Goal: Complete application form

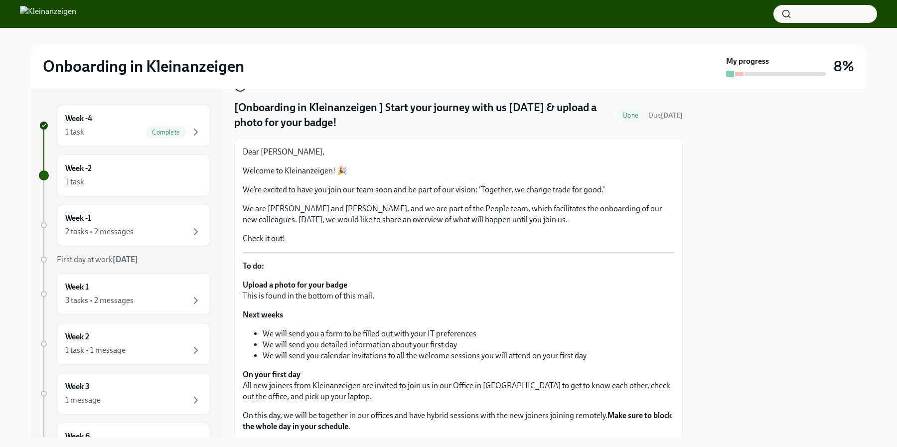
scroll to position [206, 0]
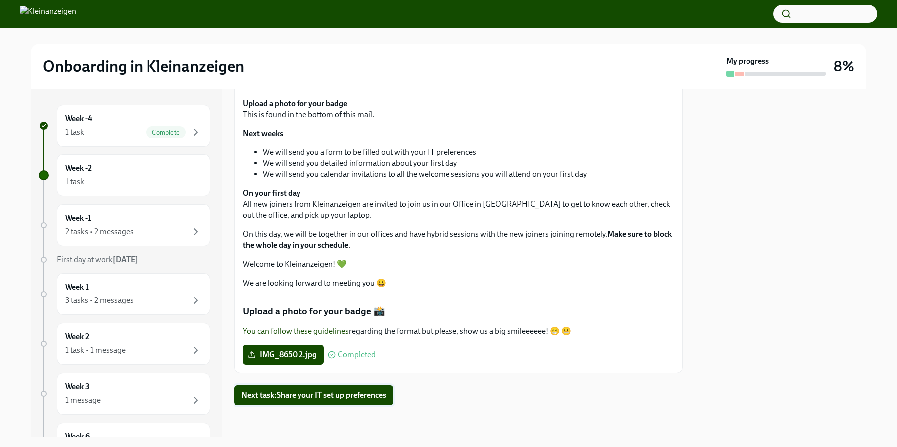
click at [353, 391] on span "Next task : Share your IT set up preferences" at bounding box center [313, 395] width 145 height 10
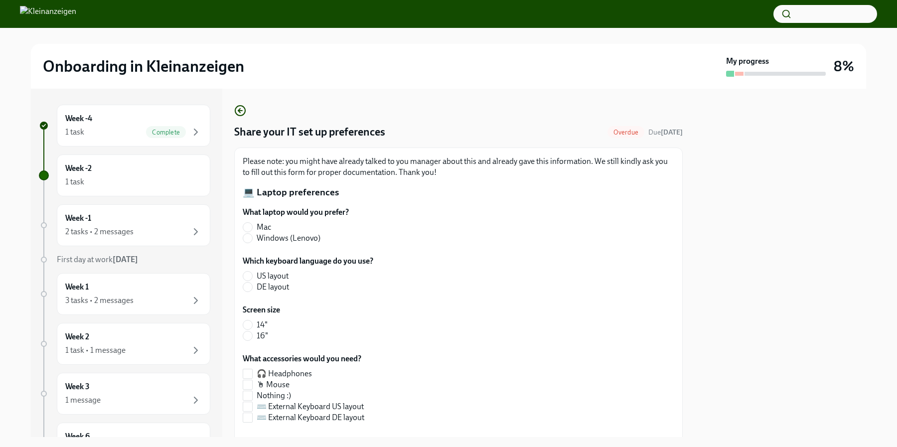
click at [264, 225] on span "Mac" at bounding box center [264, 227] width 14 height 11
click at [252, 225] on input "Mac" at bounding box center [247, 227] width 9 height 9
radio input "true"
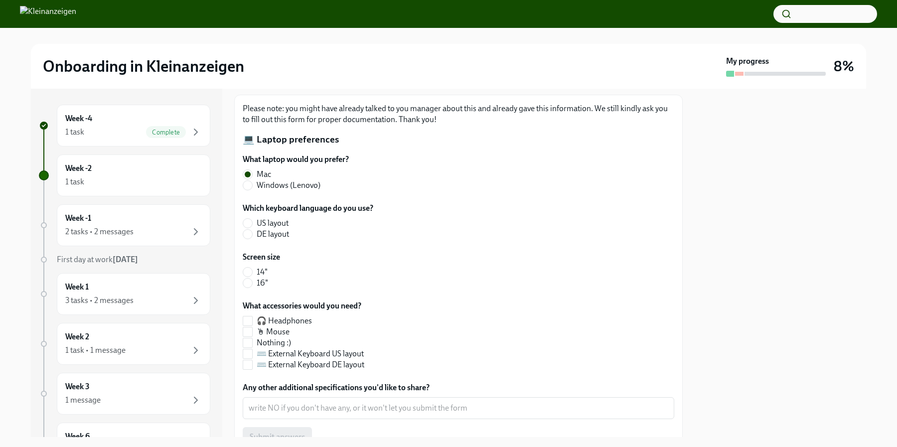
scroll to position [94, 0]
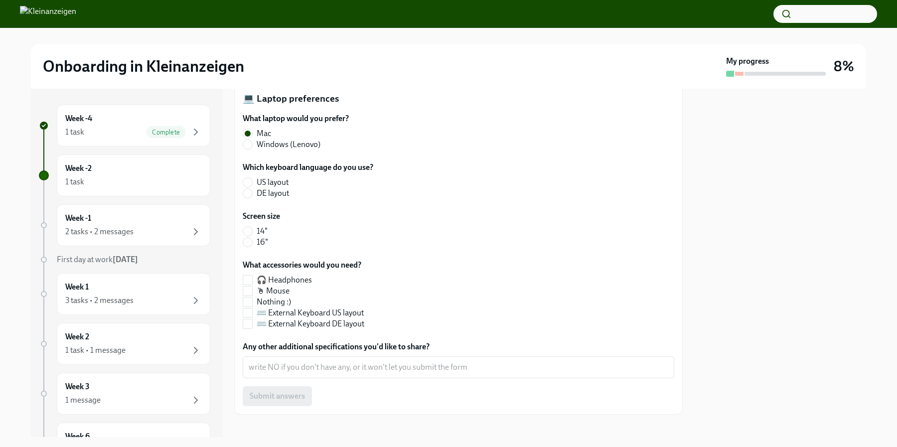
click at [276, 183] on span "US layout" at bounding box center [273, 182] width 32 height 11
click at [252, 183] on input "US layout" at bounding box center [247, 182] width 9 height 9
radio input "true"
click at [255, 227] on label "14"" at bounding box center [257, 231] width 29 height 11
click at [252, 227] on input "14"" at bounding box center [247, 231] width 9 height 9
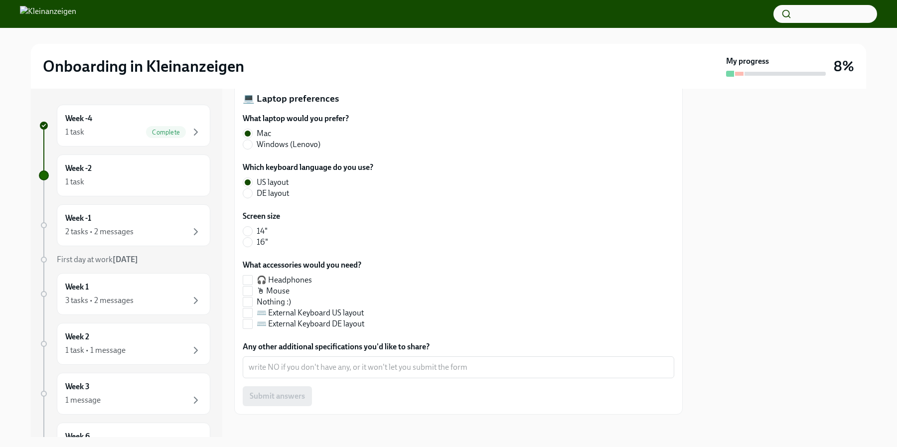
radio input "true"
click at [291, 301] on span "Nothing :)" at bounding box center [274, 301] width 34 height 11
click at [252, 301] on input "Nothing :)" at bounding box center [247, 301] width 9 height 9
checkbox input "true"
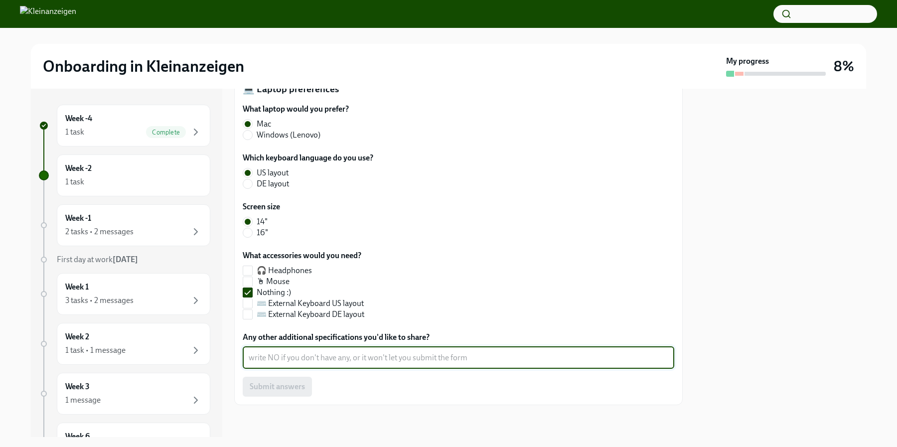
click at [427, 363] on textarea "Any other additional specifications you'd like to share?" at bounding box center [459, 358] width 420 height 12
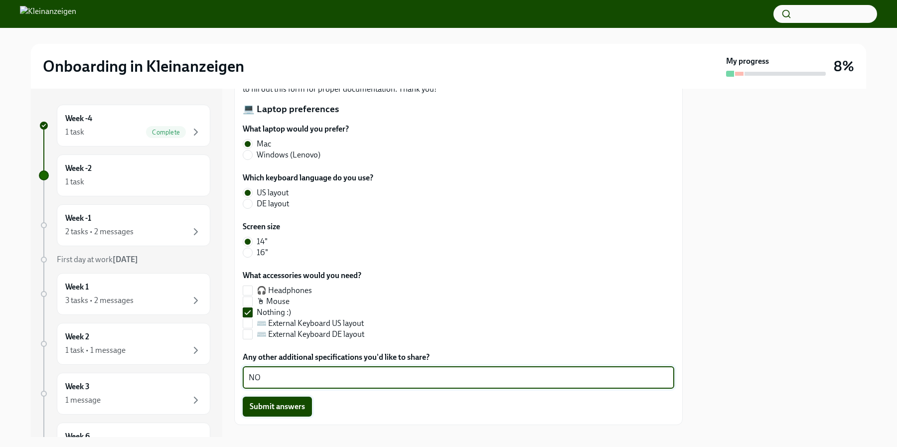
type textarea "NO"
click at [276, 408] on span "Submit answers" at bounding box center [277, 407] width 55 height 10
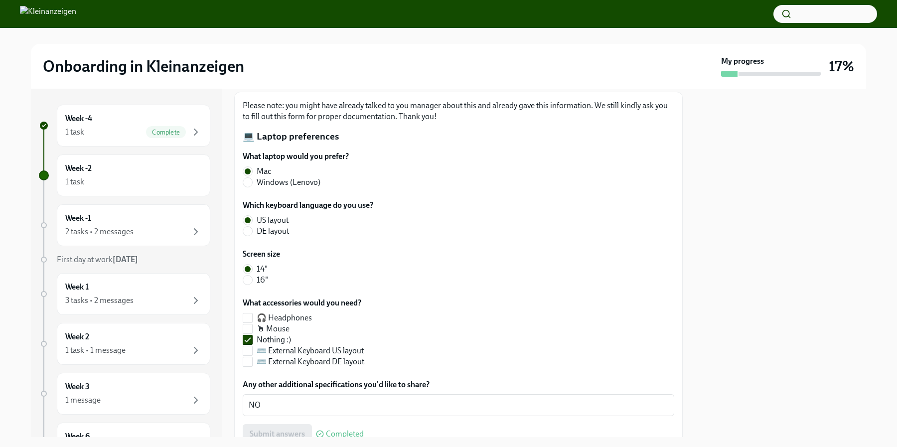
scroll to position [58, 0]
click at [127, 231] on div "2 tasks • 2 messages" at bounding box center [99, 231] width 68 height 11
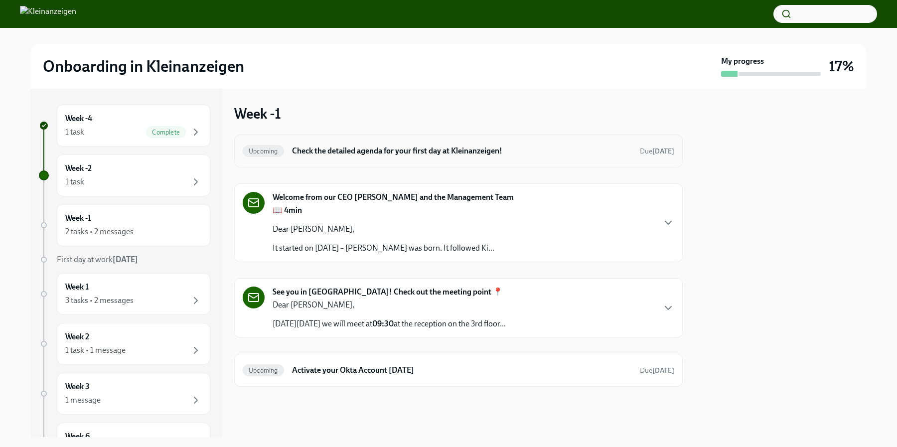
click at [447, 159] on div "Upcoming Check the detailed agenda for your first day at Kleinanzeigen! Due [DA…" at bounding box center [458, 151] width 448 height 33
click at [445, 151] on h6 "Check the detailed agenda for your first day at Kleinanzeigen!" at bounding box center [462, 150] width 340 height 11
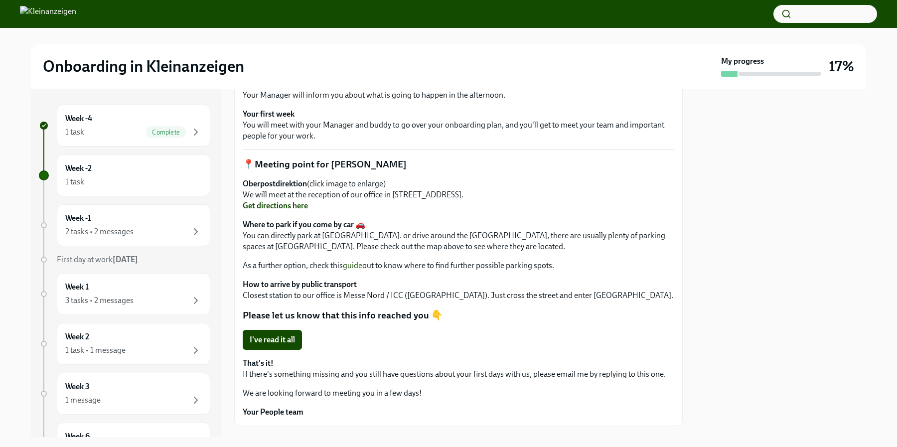
scroll to position [480, 0]
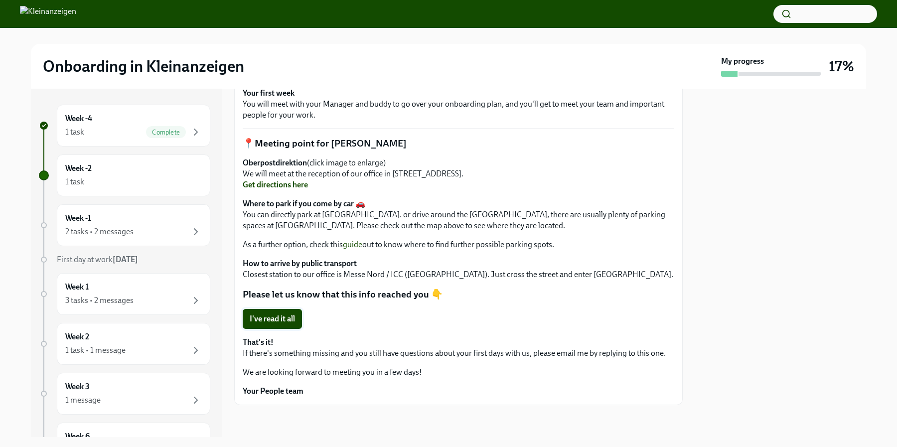
click at [287, 321] on span "I've read it all" at bounding box center [272, 319] width 45 height 10
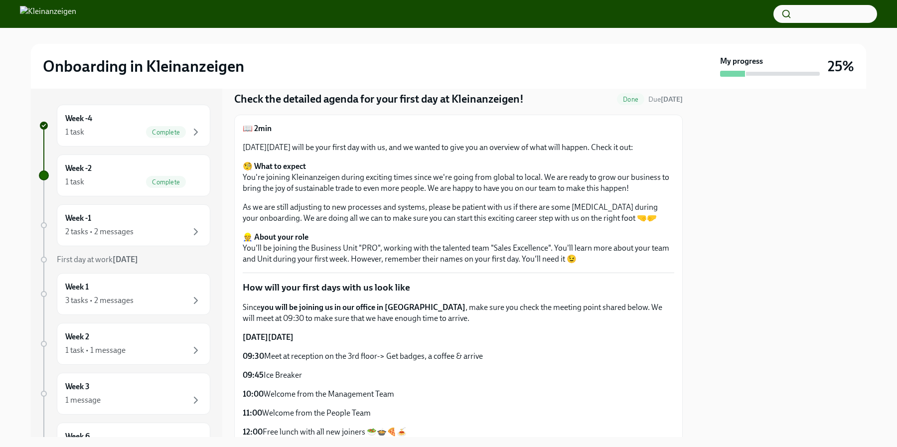
scroll to position [37, 0]
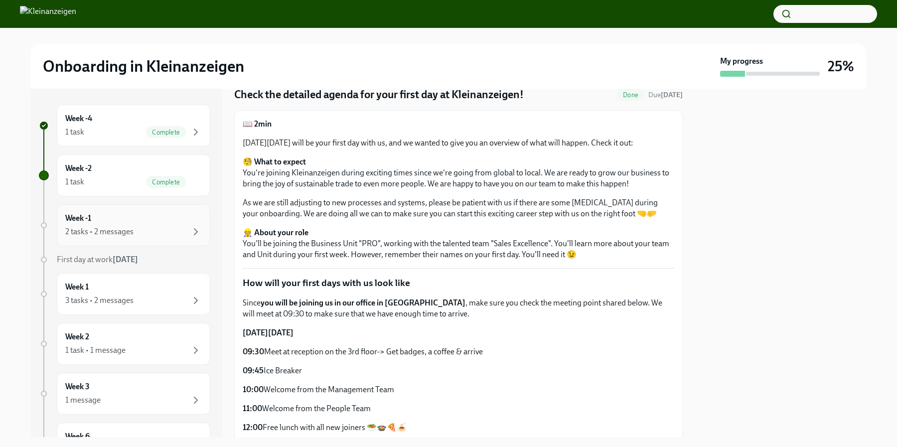
click at [165, 225] on div "Week -1 2 tasks • 2 messages" at bounding box center [133, 225] width 137 height 25
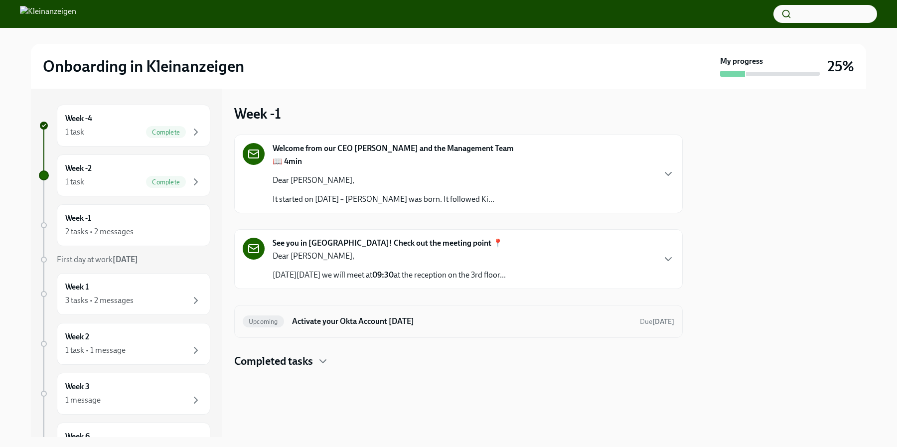
click at [453, 321] on h6 "Activate your Okta Account [DATE]" at bounding box center [462, 321] width 340 height 11
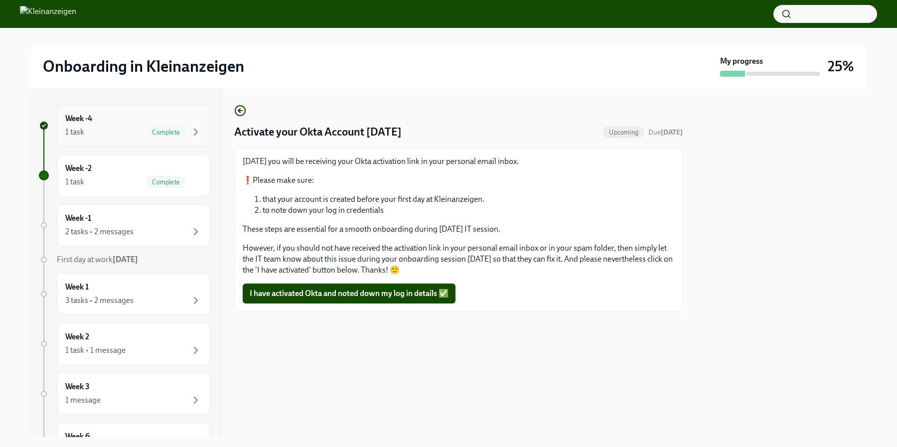
click at [184, 131] on span "Complete" at bounding box center [166, 132] width 40 height 7
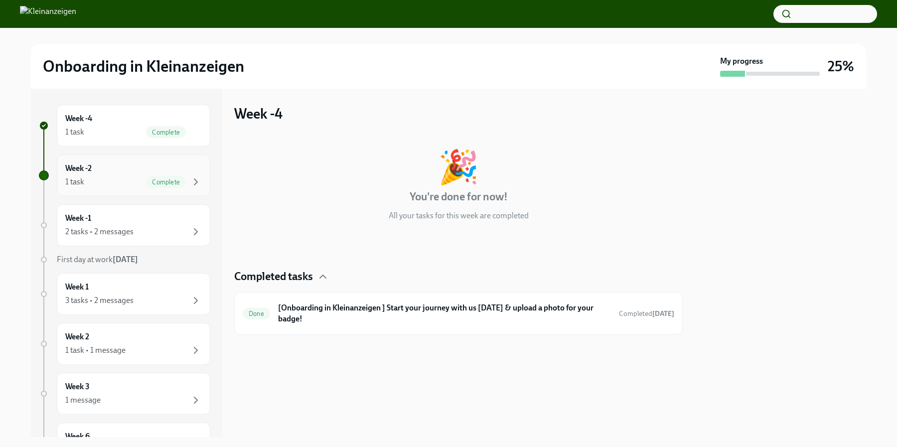
click at [182, 173] on div "Week -2 1 task Complete" at bounding box center [133, 175] width 137 height 25
click at [584, 315] on div "Done Check the detailed agenda for your first day at Kleinanzeigen! Completed […" at bounding box center [458, 308] width 431 height 16
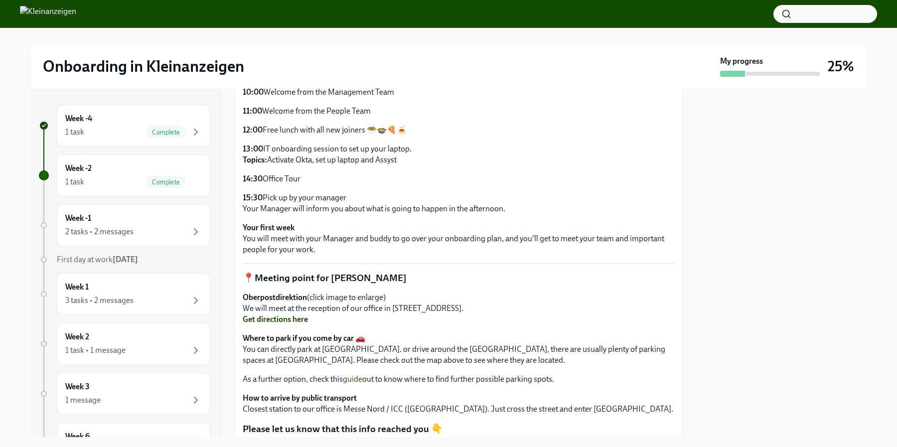
scroll to position [480, 0]
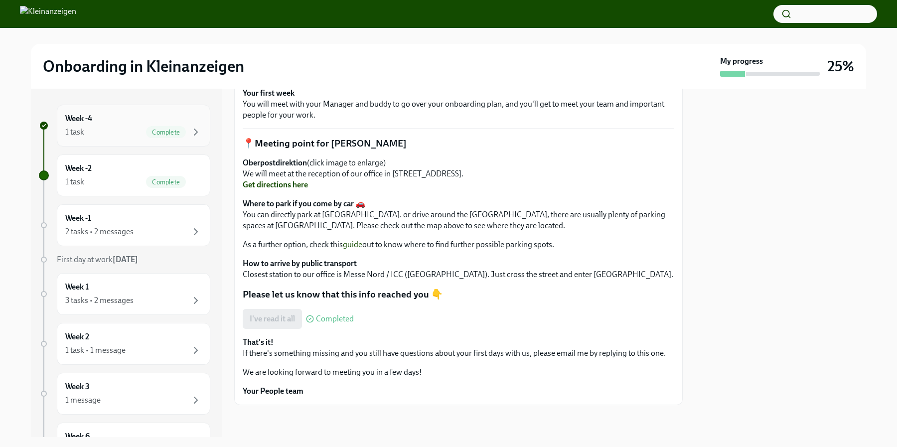
click at [177, 134] on span "Complete" at bounding box center [166, 132] width 40 height 7
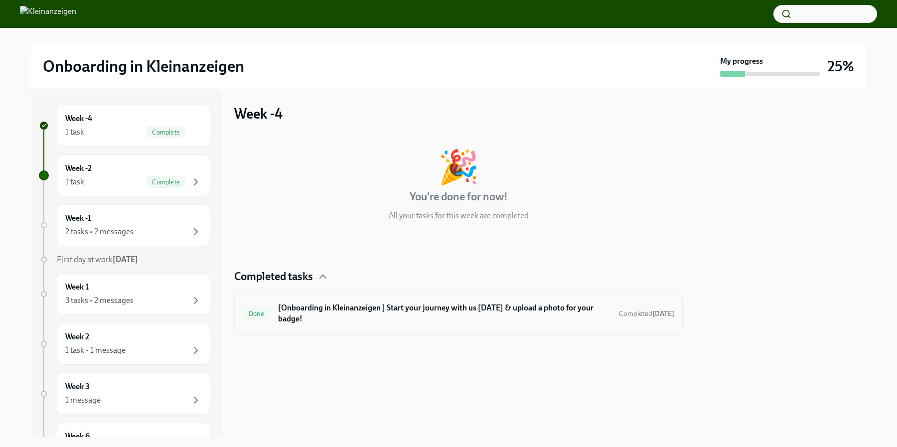
click at [411, 310] on h6 "[Onboarding in Kleinanzeigen ] Start your journey with us [DATE] & upload a pho…" at bounding box center [444, 313] width 333 height 22
